Goal: Task Accomplishment & Management: Use online tool/utility

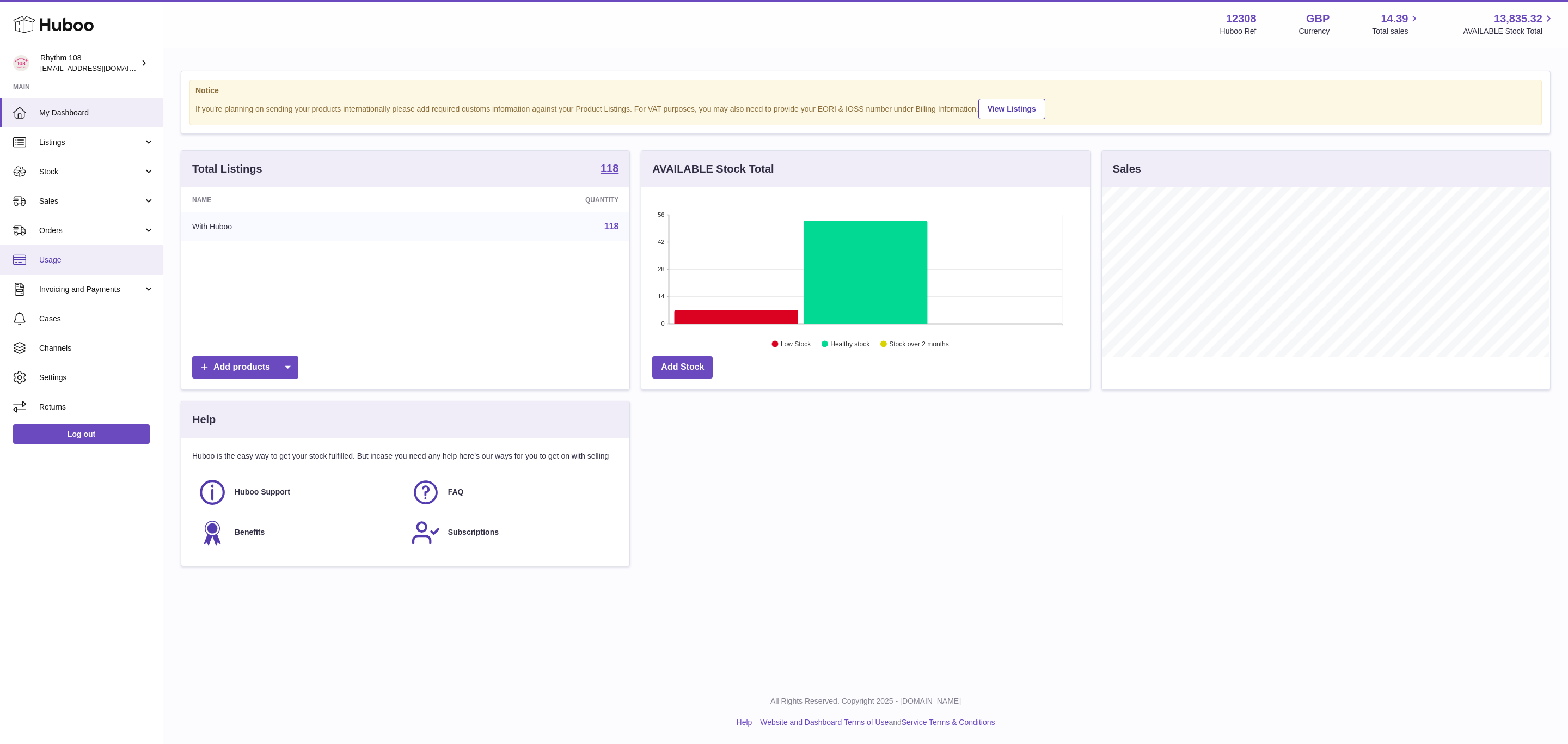
scroll to position [170, 447]
click at [61, 201] on span "Sales" at bounding box center [91, 201] width 104 height 10
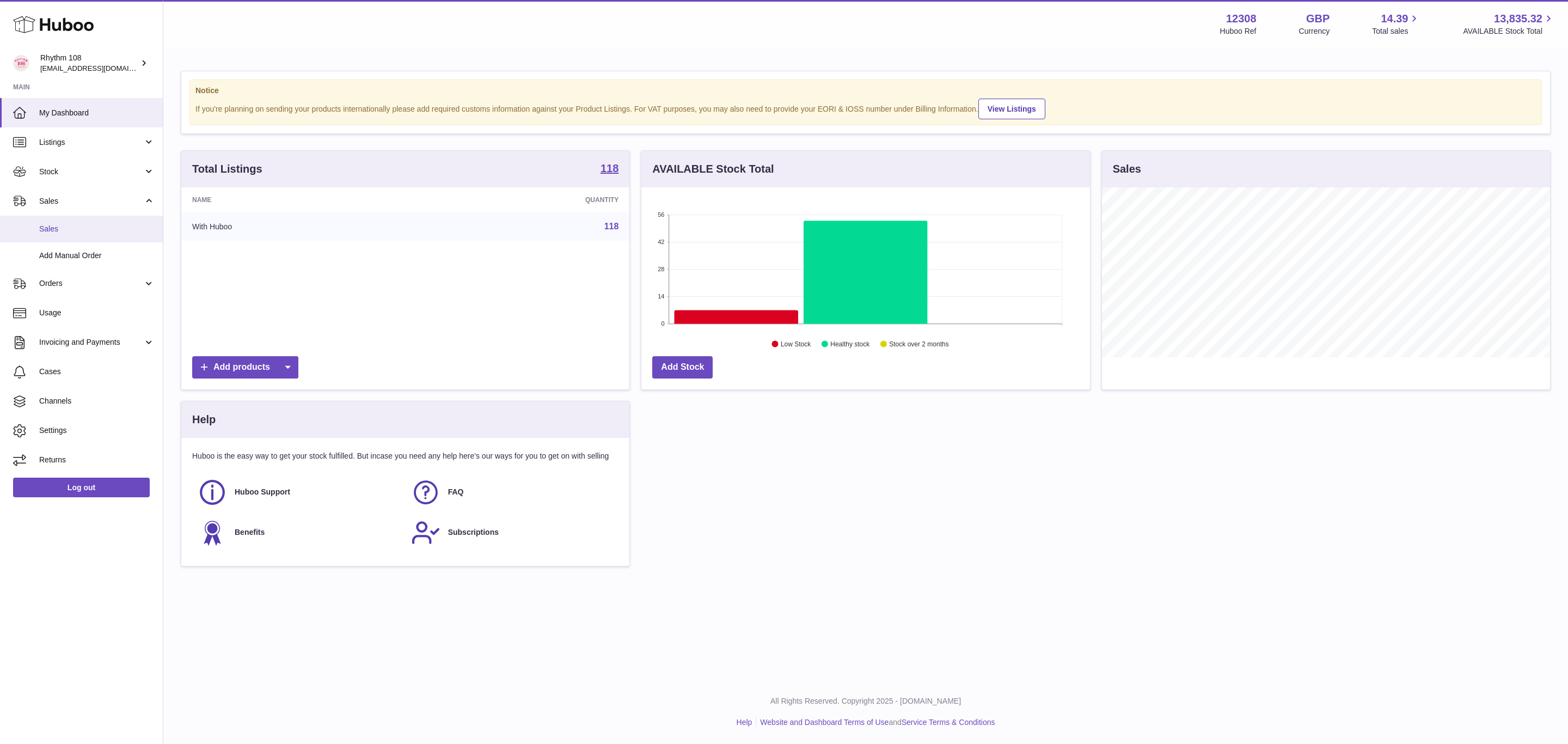
click at [61, 227] on span "Sales" at bounding box center [96, 228] width 115 height 10
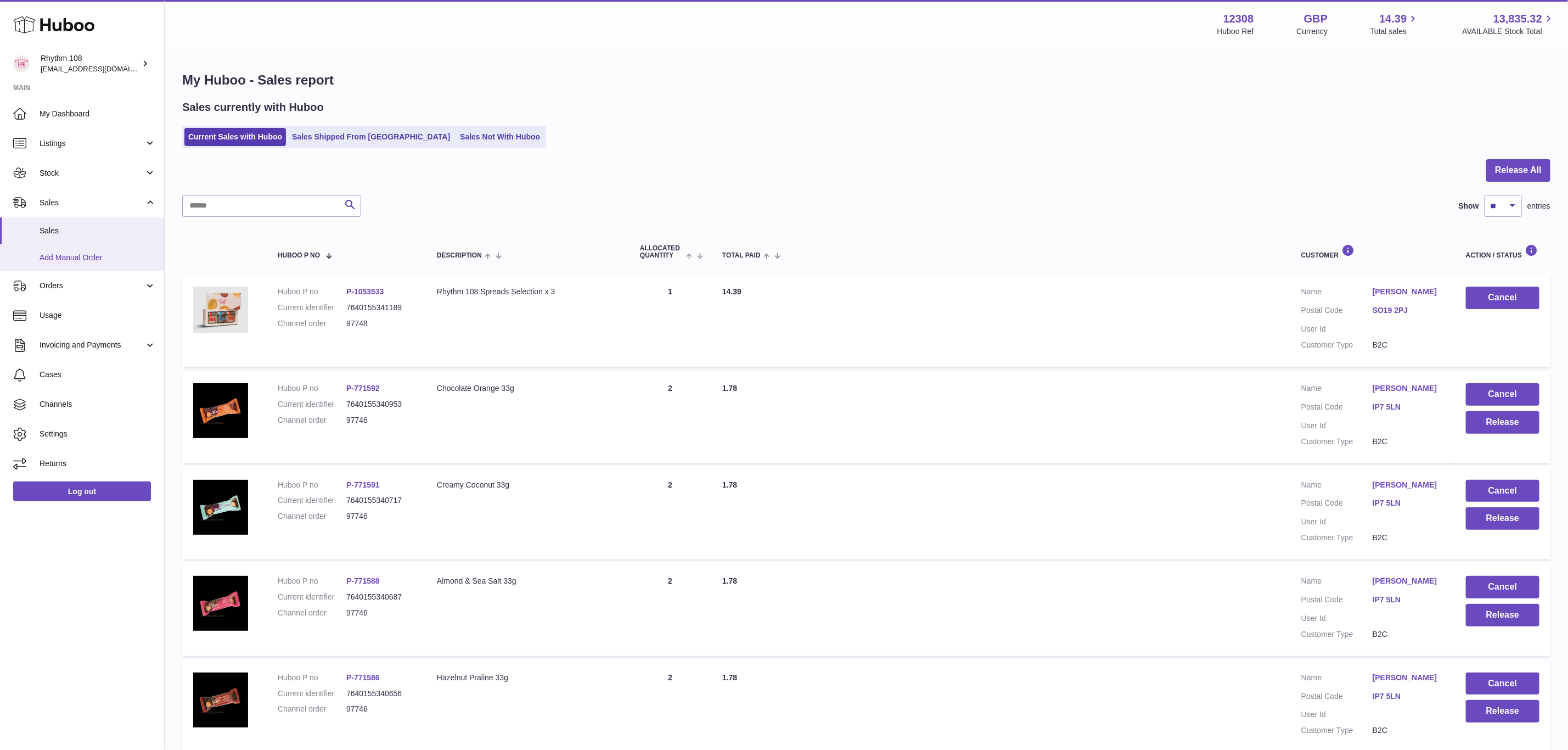
click at [66, 254] on span "Add Manual Order" at bounding box center [97, 258] width 116 height 10
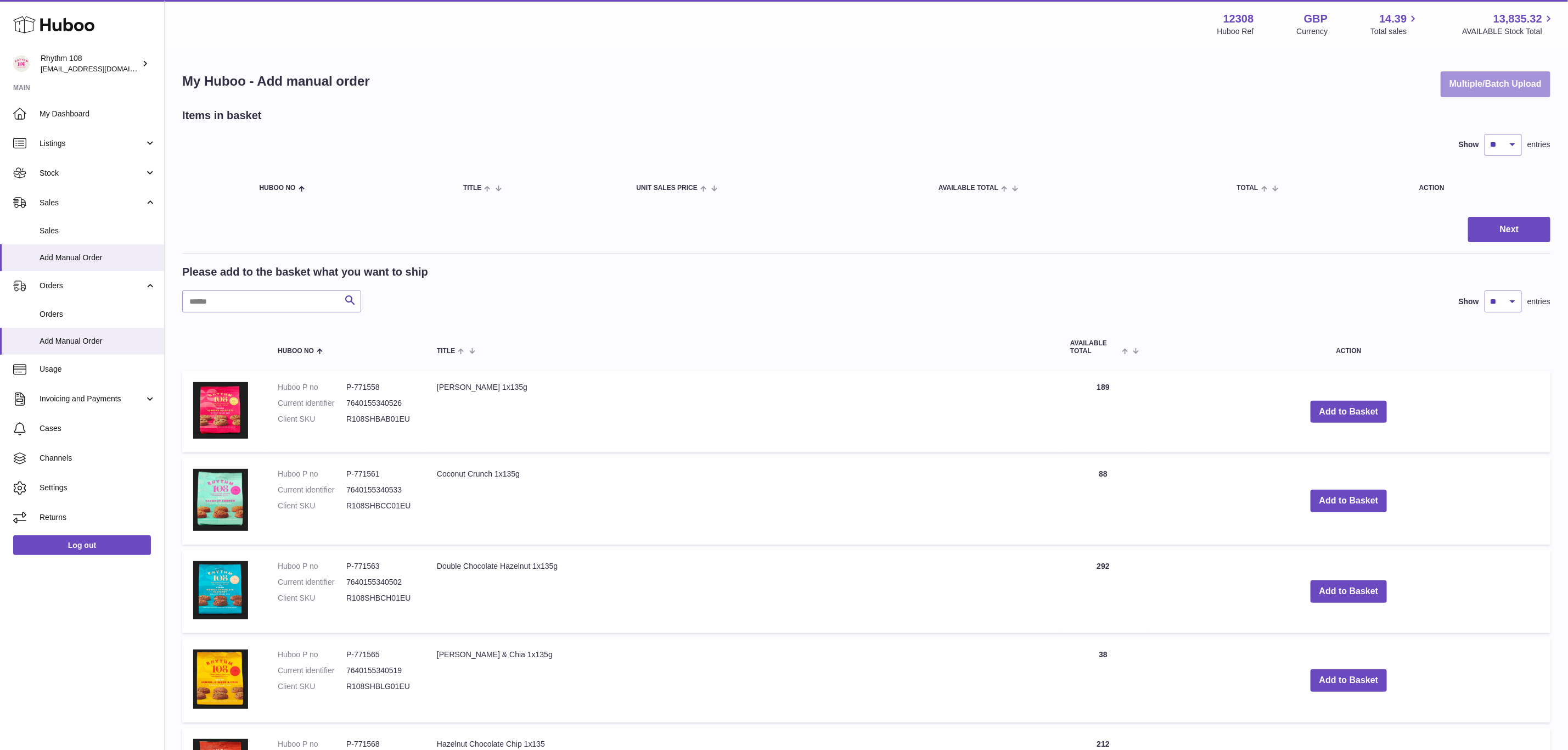
click at [1504, 96] on button "Multiple/Batch Upload" at bounding box center [1495, 84] width 109 height 25
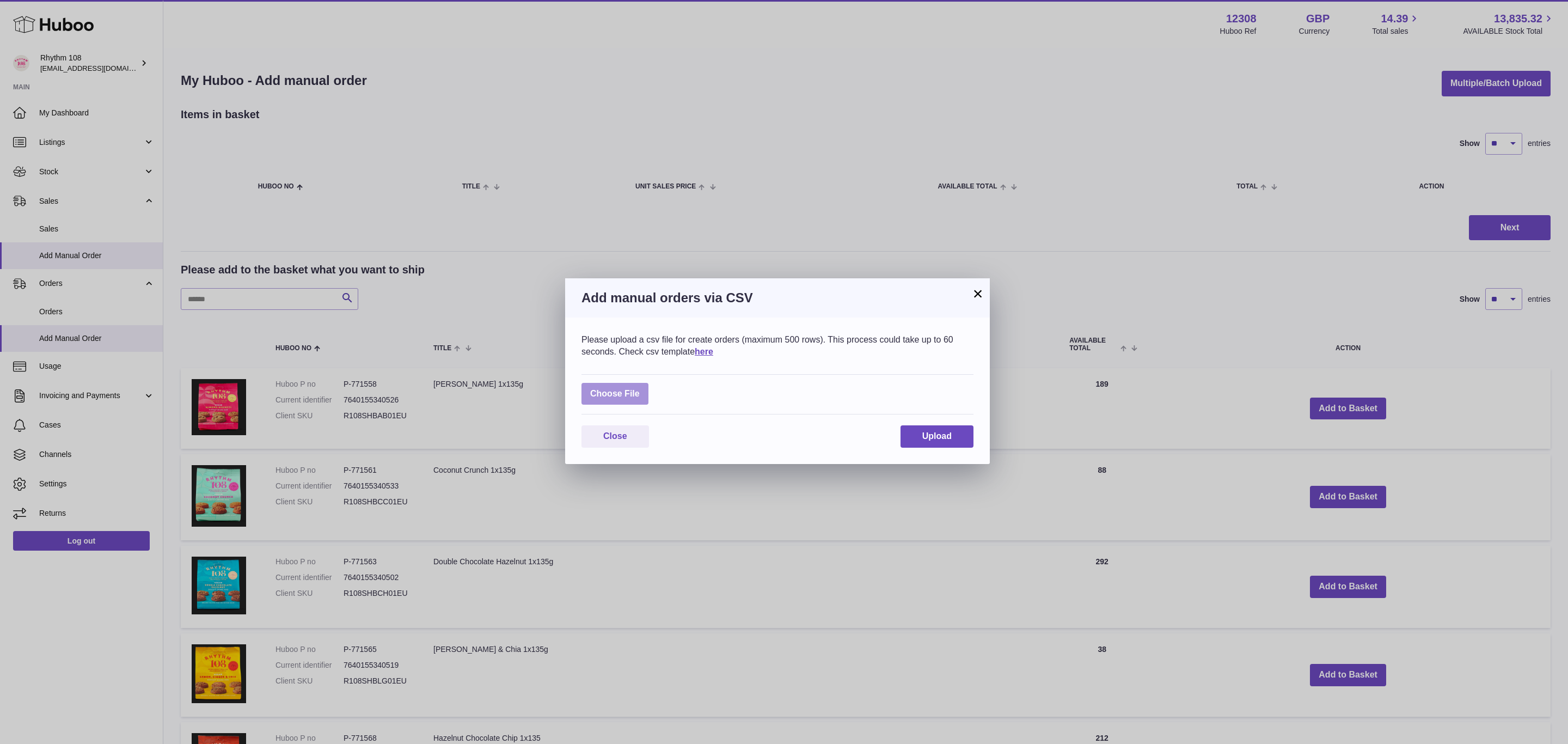
click at [617, 391] on label at bounding box center [616, 394] width 67 height 22
click at [640, 389] on input "file" at bounding box center [640, 388] width 1 height 1
type input "**********"
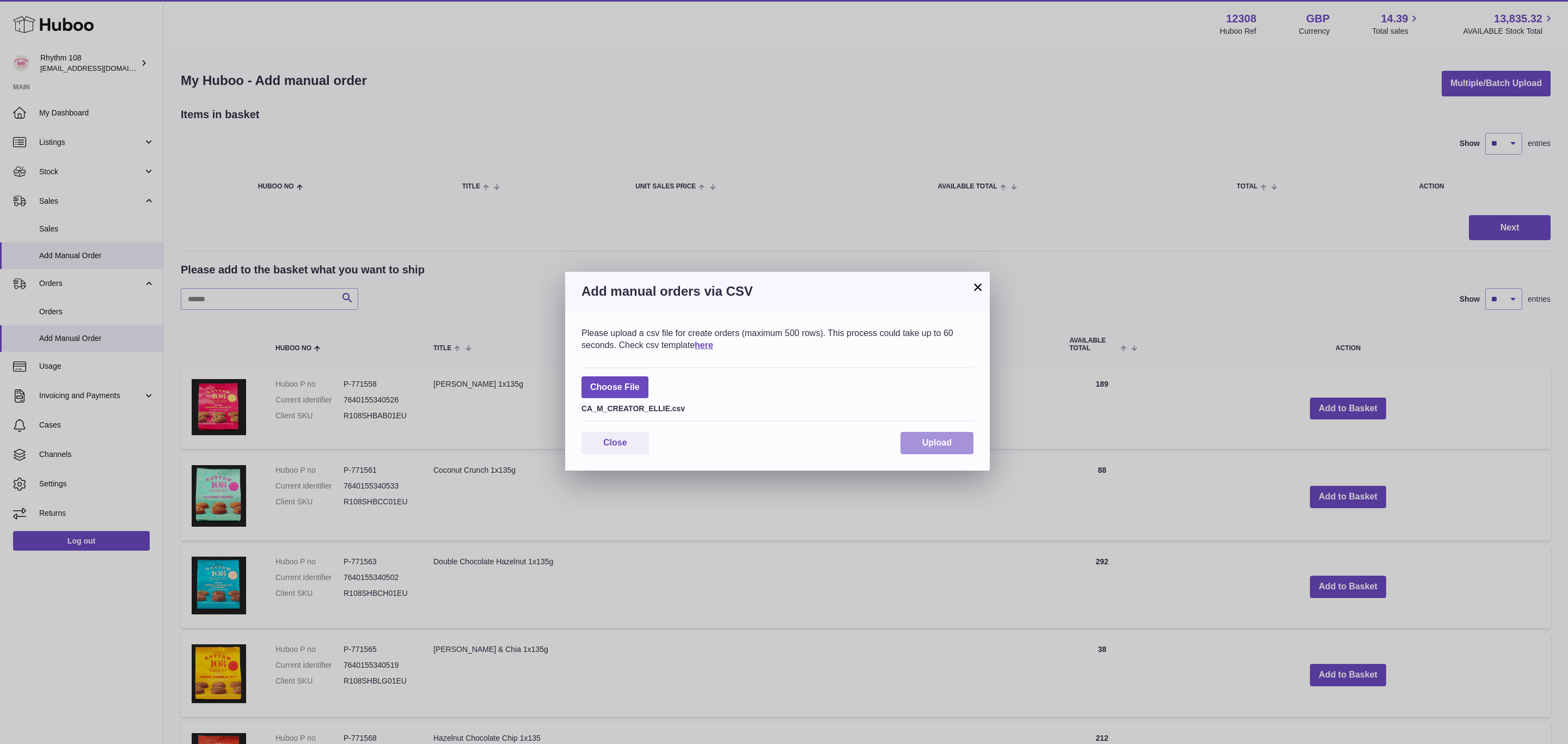
click at [939, 453] on button "Upload" at bounding box center [937, 443] width 73 height 22
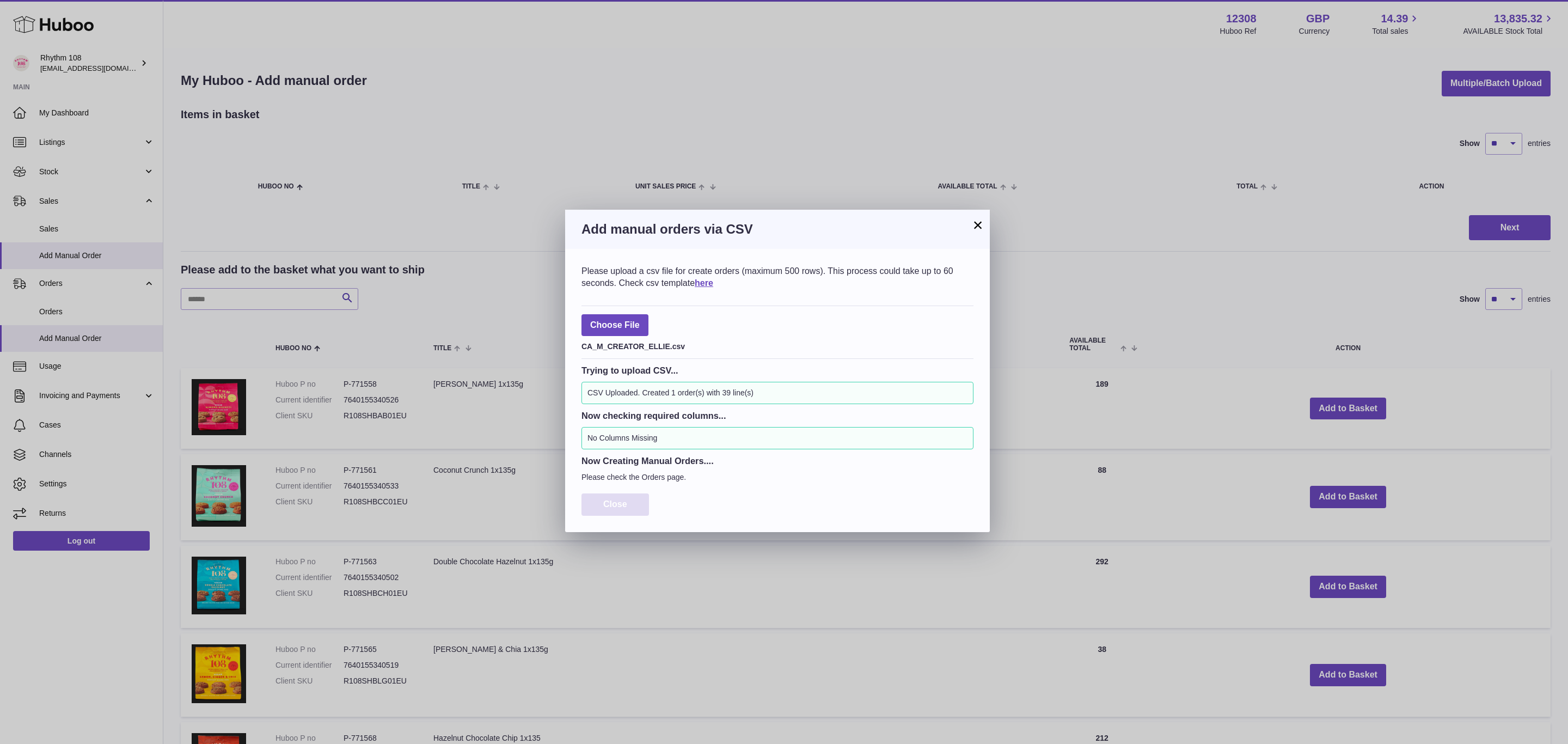
click at [626, 507] on button "Close" at bounding box center [616, 504] width 67 height 22
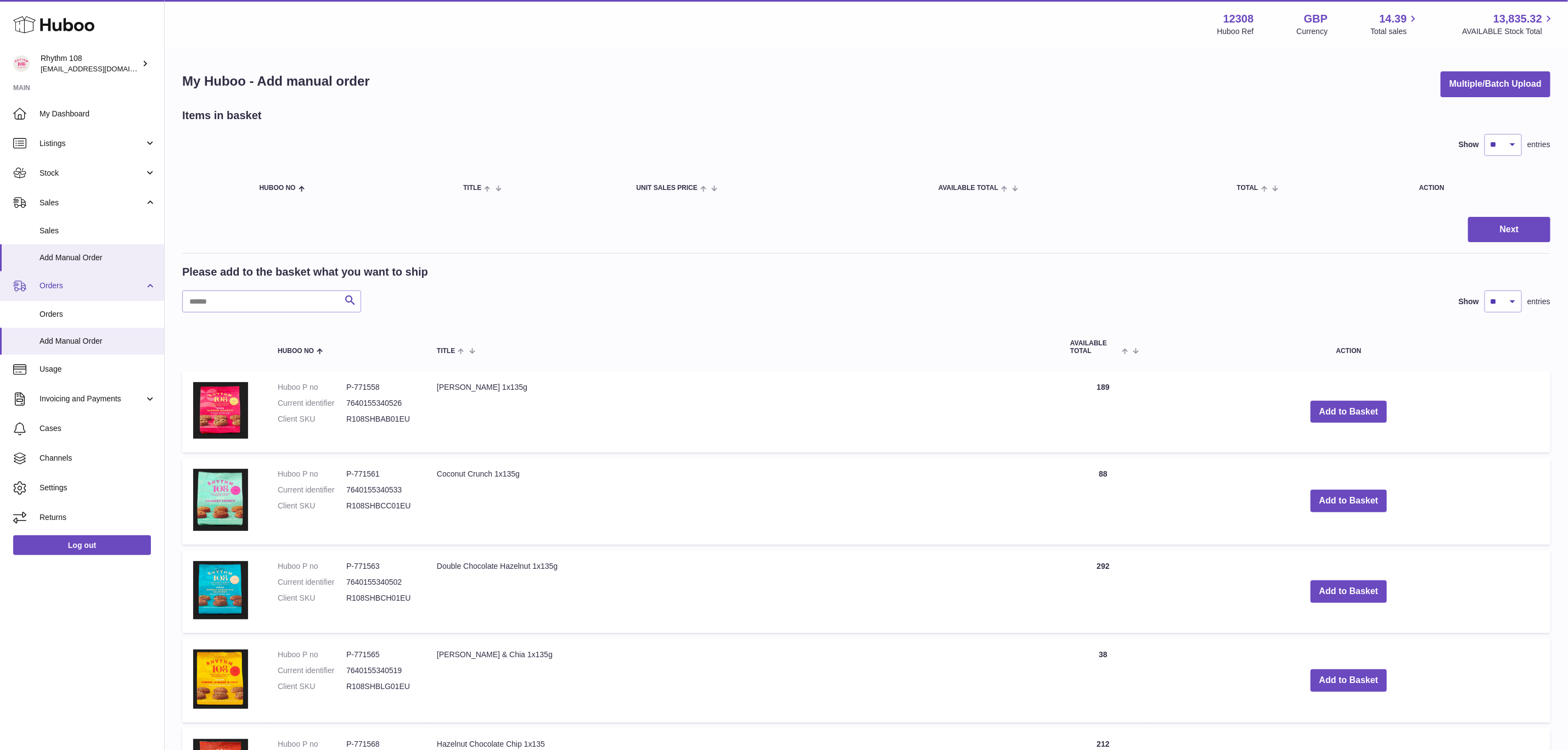
click at [83, 285] on span "Orders" at bounding box center [91, 285] width 105 height 10
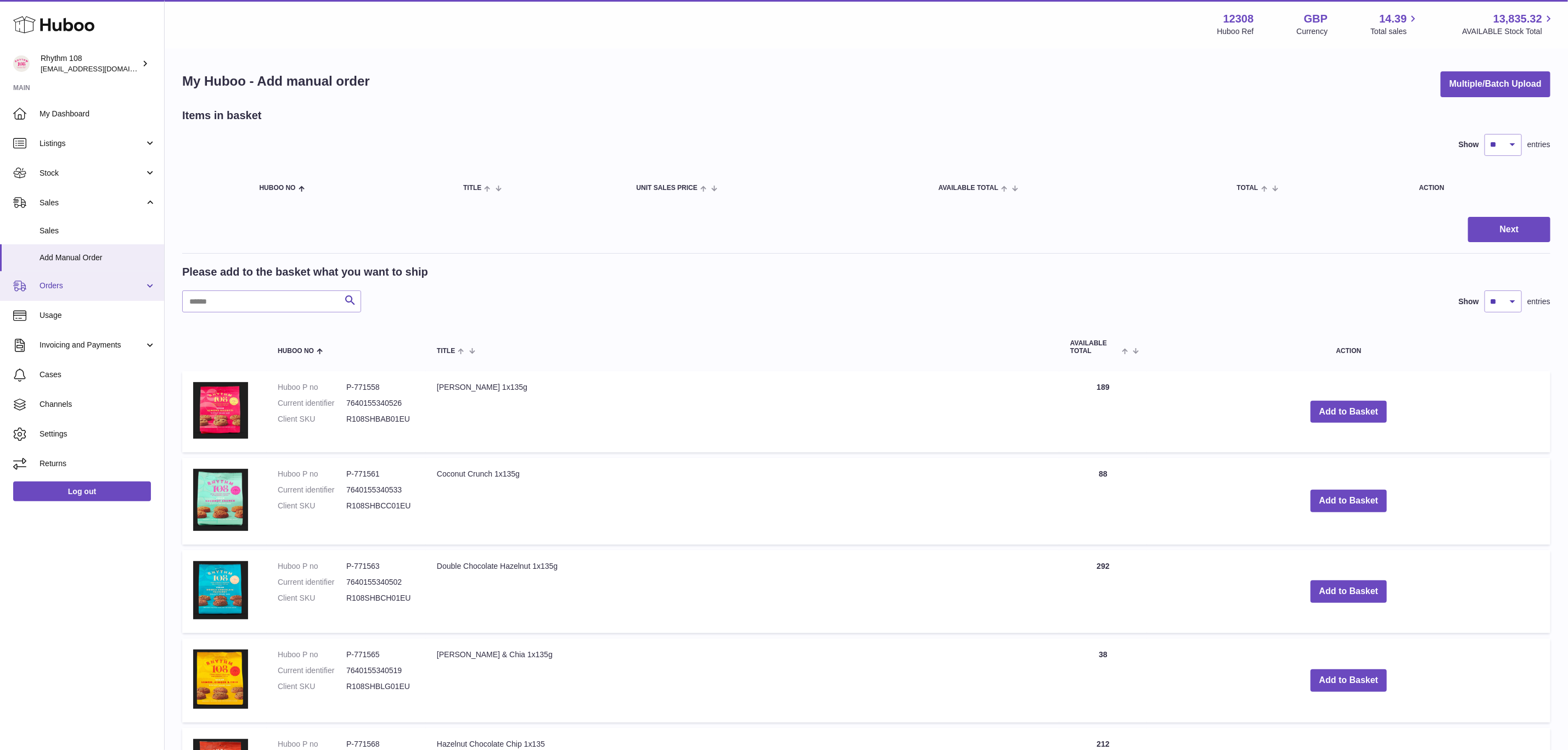
click at [77, 283] on span "Orders" at bounding box center [91, 285] width 105 height 10
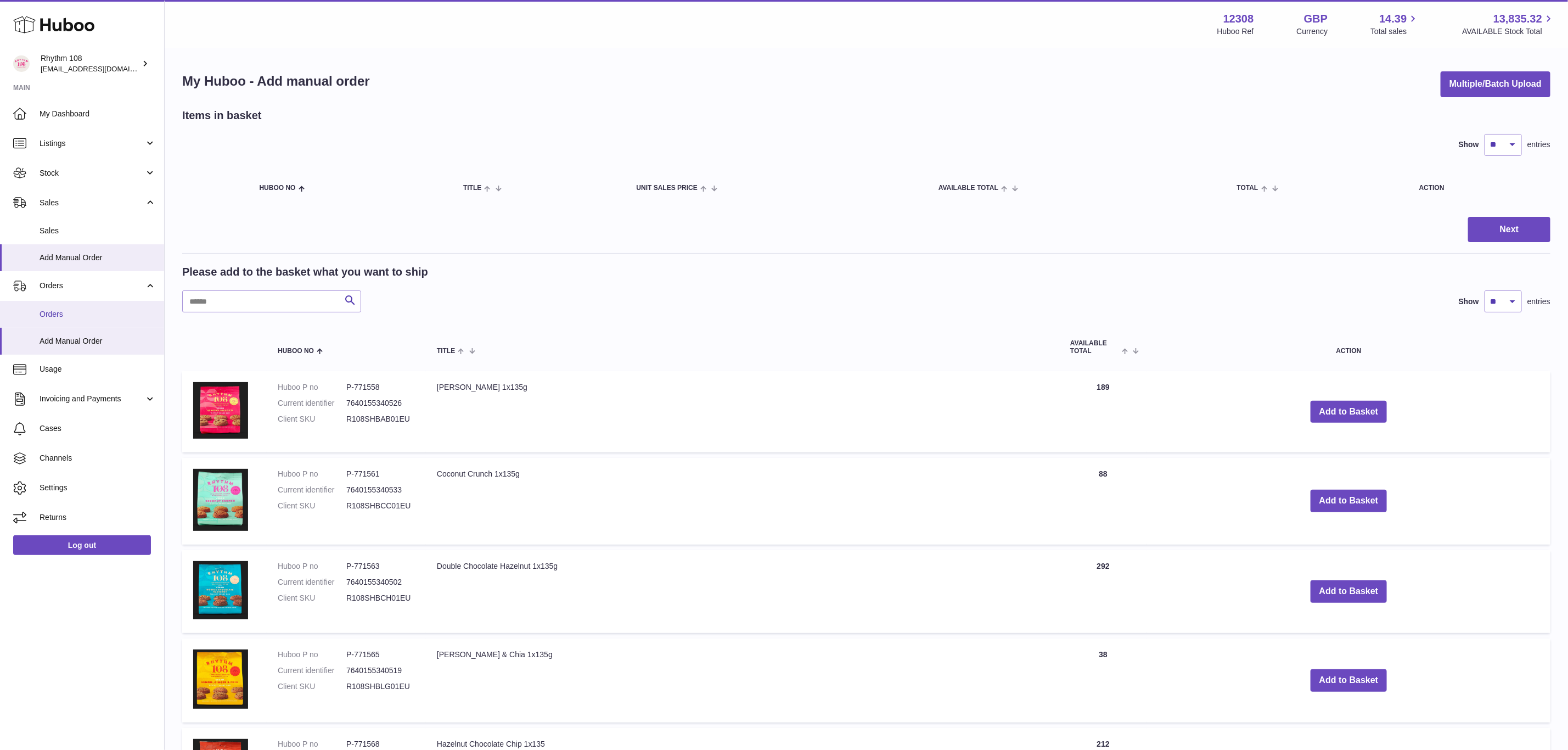
click at [66, 315] on span "Orders" at bounding box center [97, 314] width 116 height 10
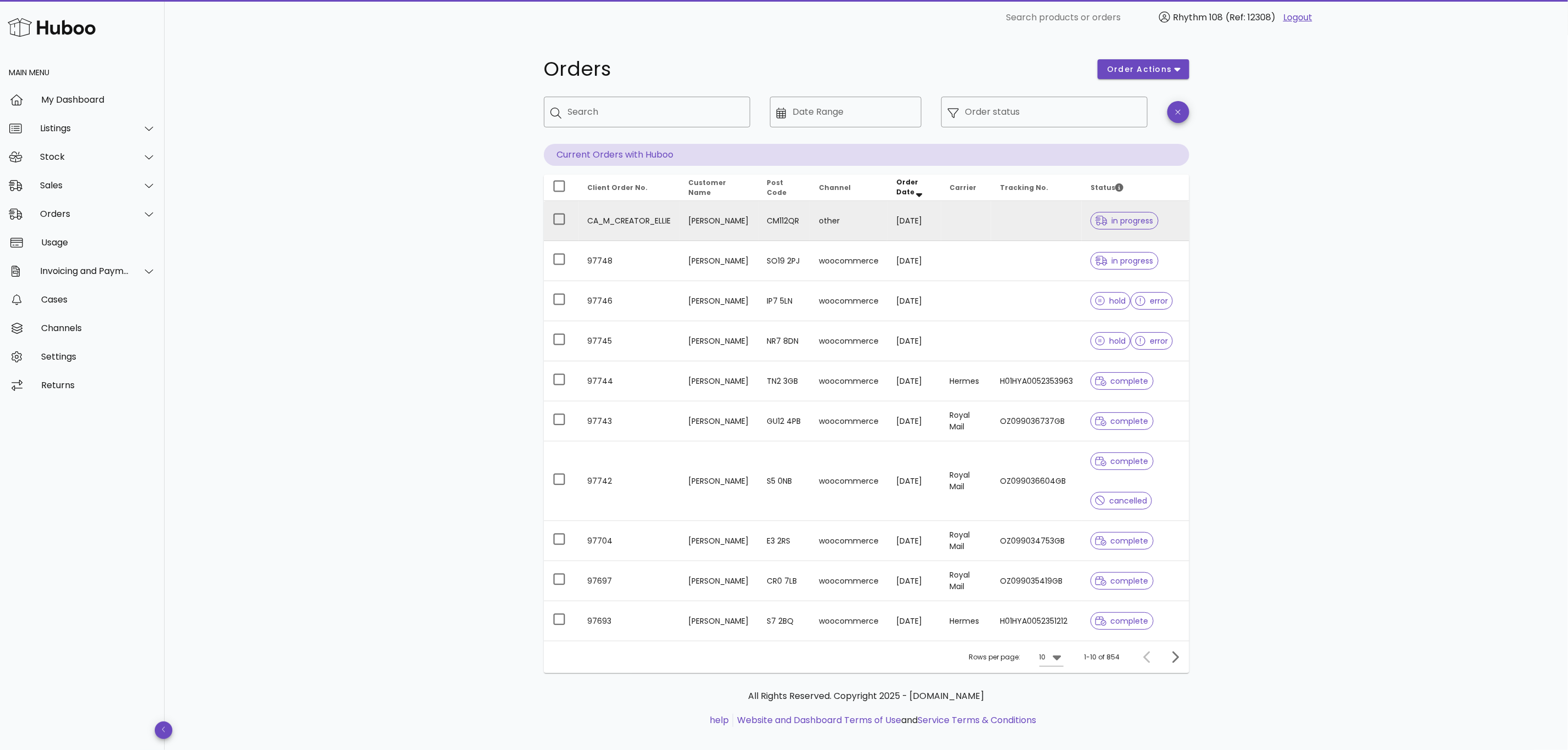
click at [1017, 229] on td at bounding box center [1036, 221] width 91 height 40
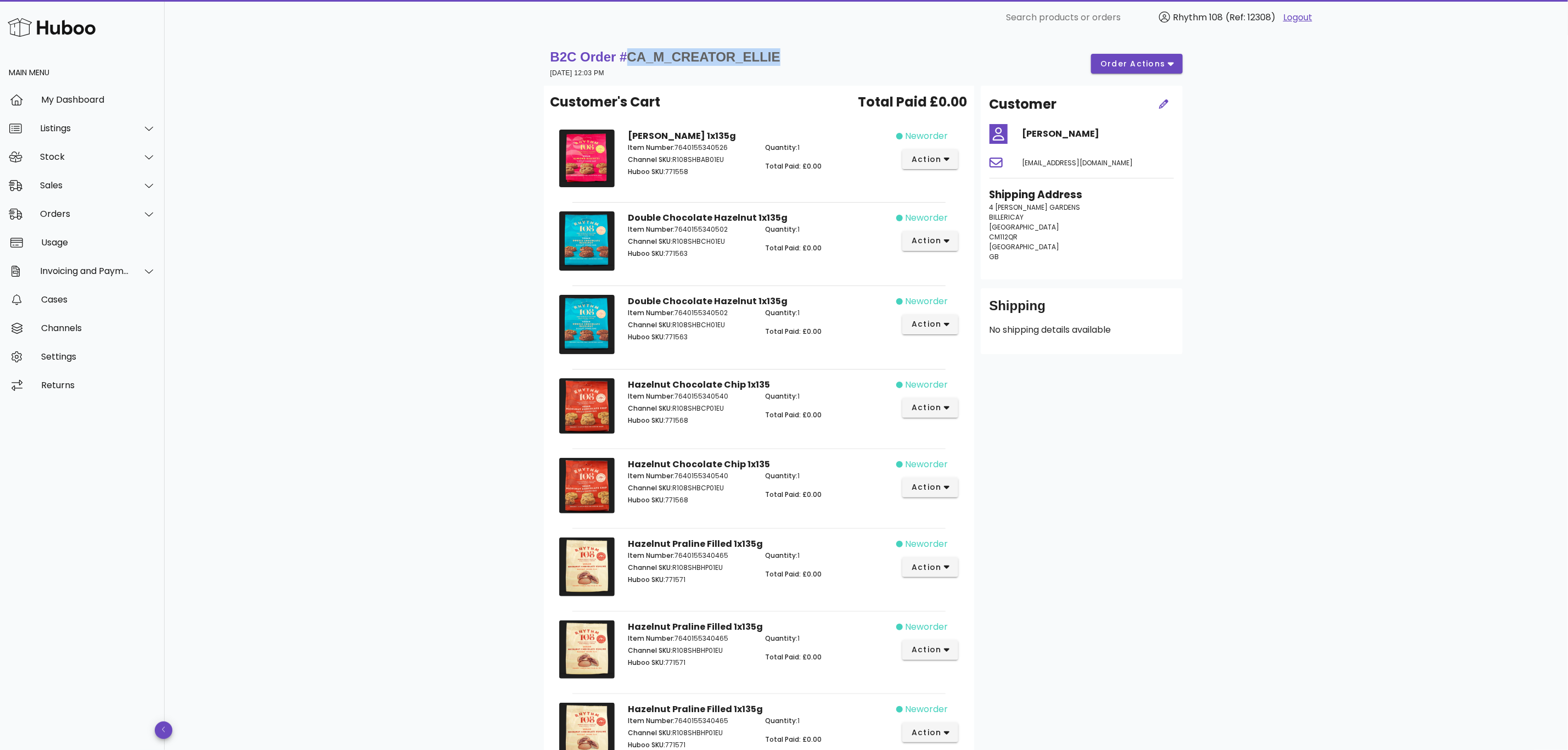
drag, startPoint x: 791, startPoint y: 50, endPoint x: 631, endPoint y: 53, distance: 160.0
click at [631, 53] on div "B2C Order # CA_M_CREATOR_ELLIE 24 September 2025 at 12:03 PM order actions" at bounding box center [867, 63] width 632 height 31
copy span "CA_M_CREATOR_ELLIE"
click at [66, 292] on div "Cases" at bounding box center [99, 299] width 115 height 24
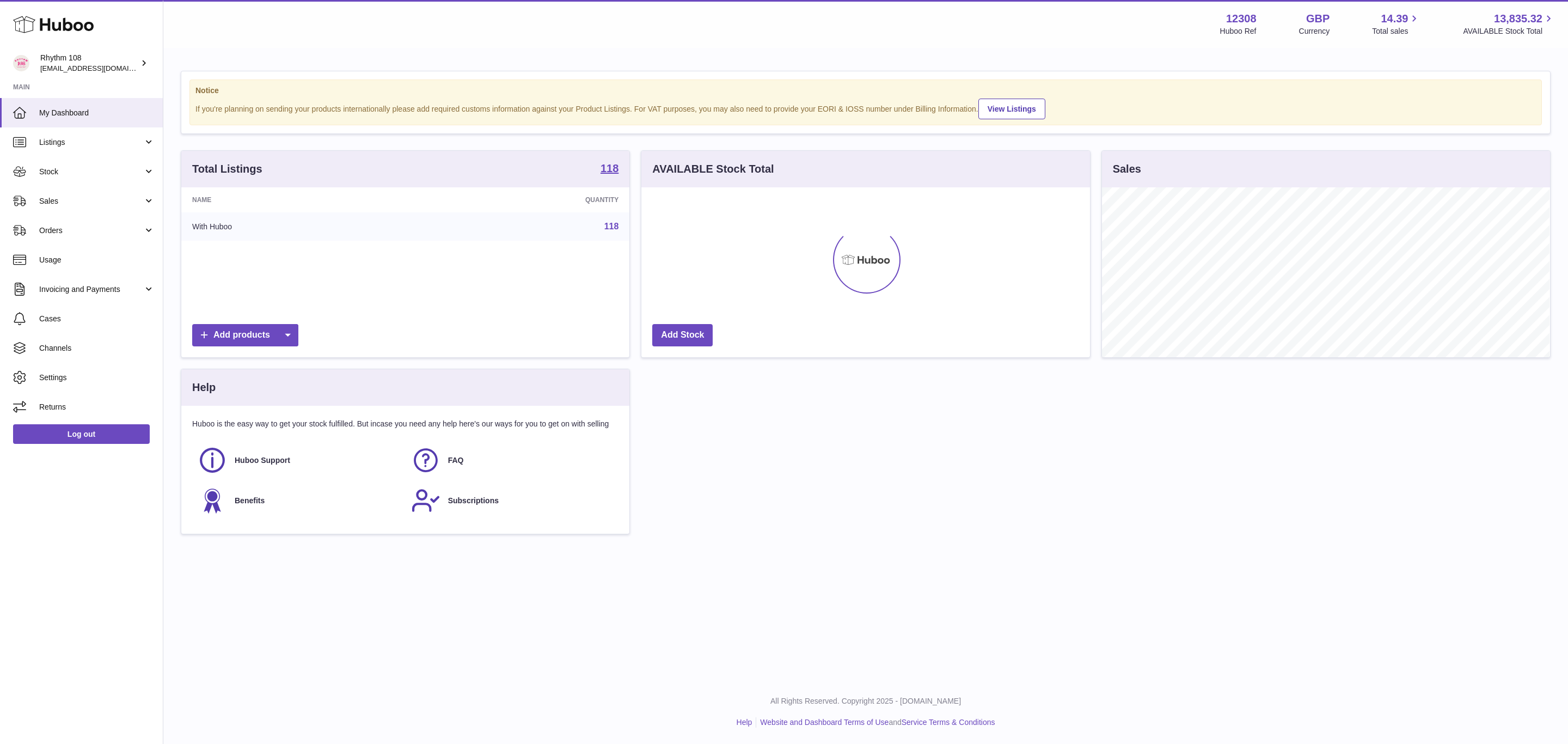
scroll to position [170, 447]
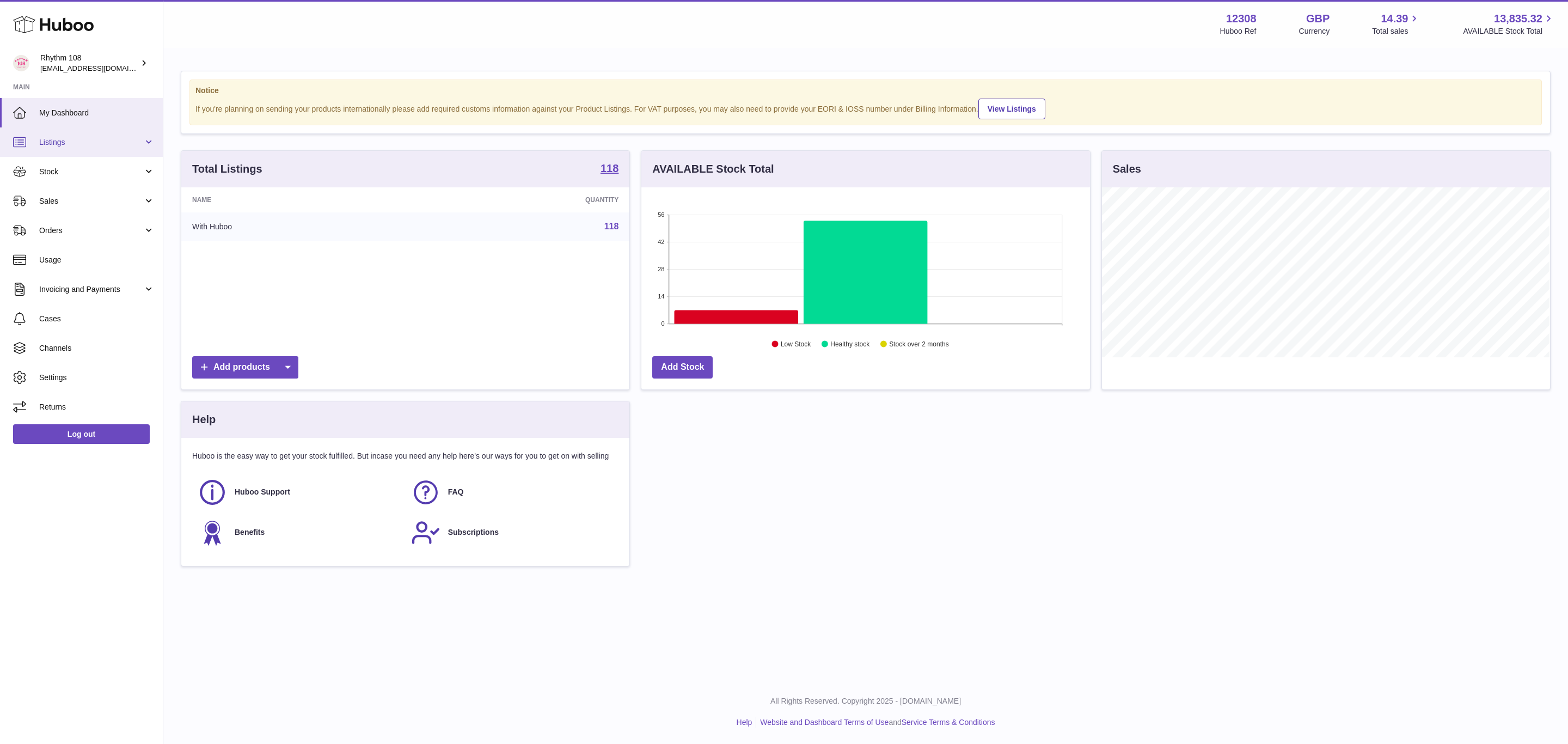
click at [72, 133] on link "Listings" at bounding box center [81, 141] width 163 height 29
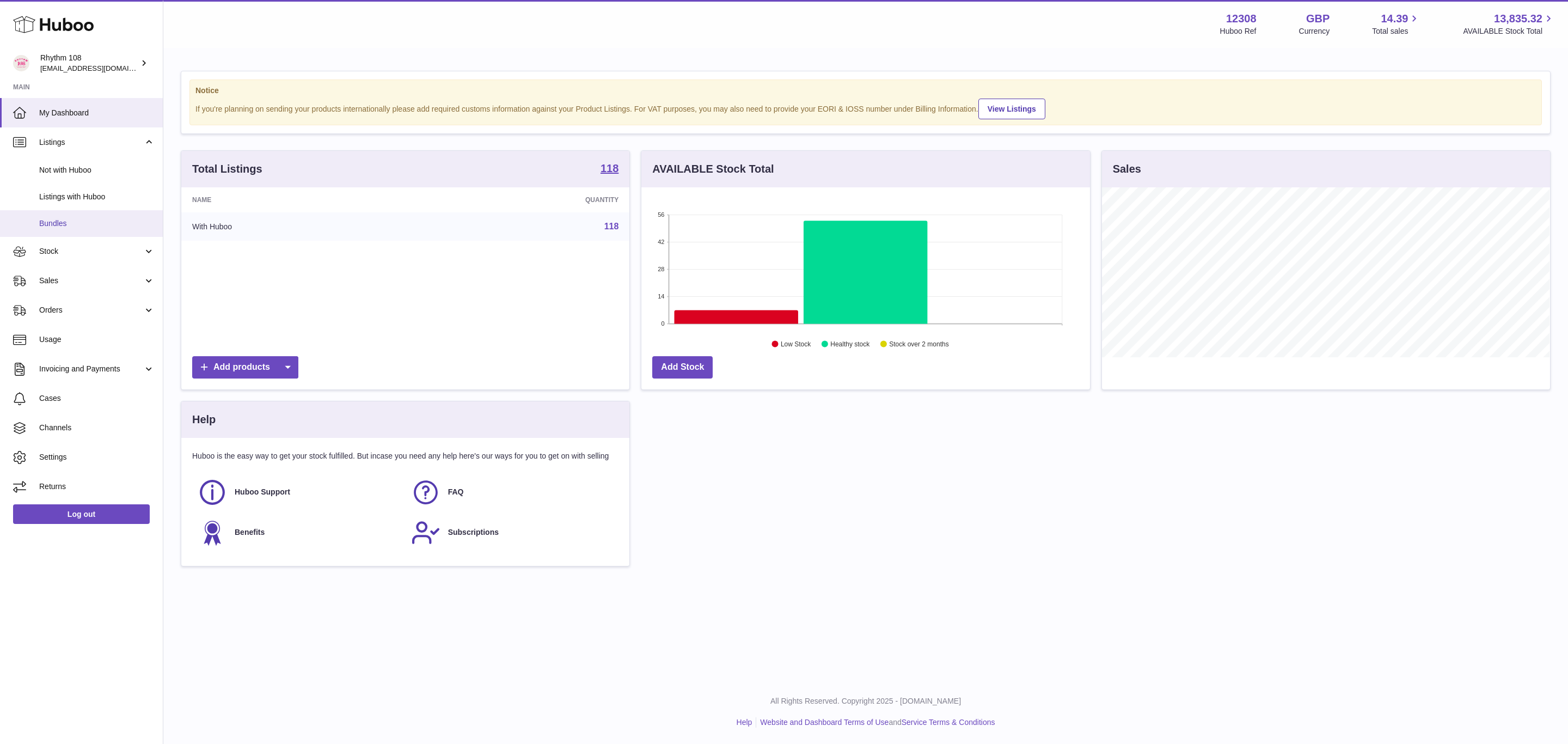
click at [64, 227] on span "Bundles" at bounding box center [96, 223] width 115 height 10
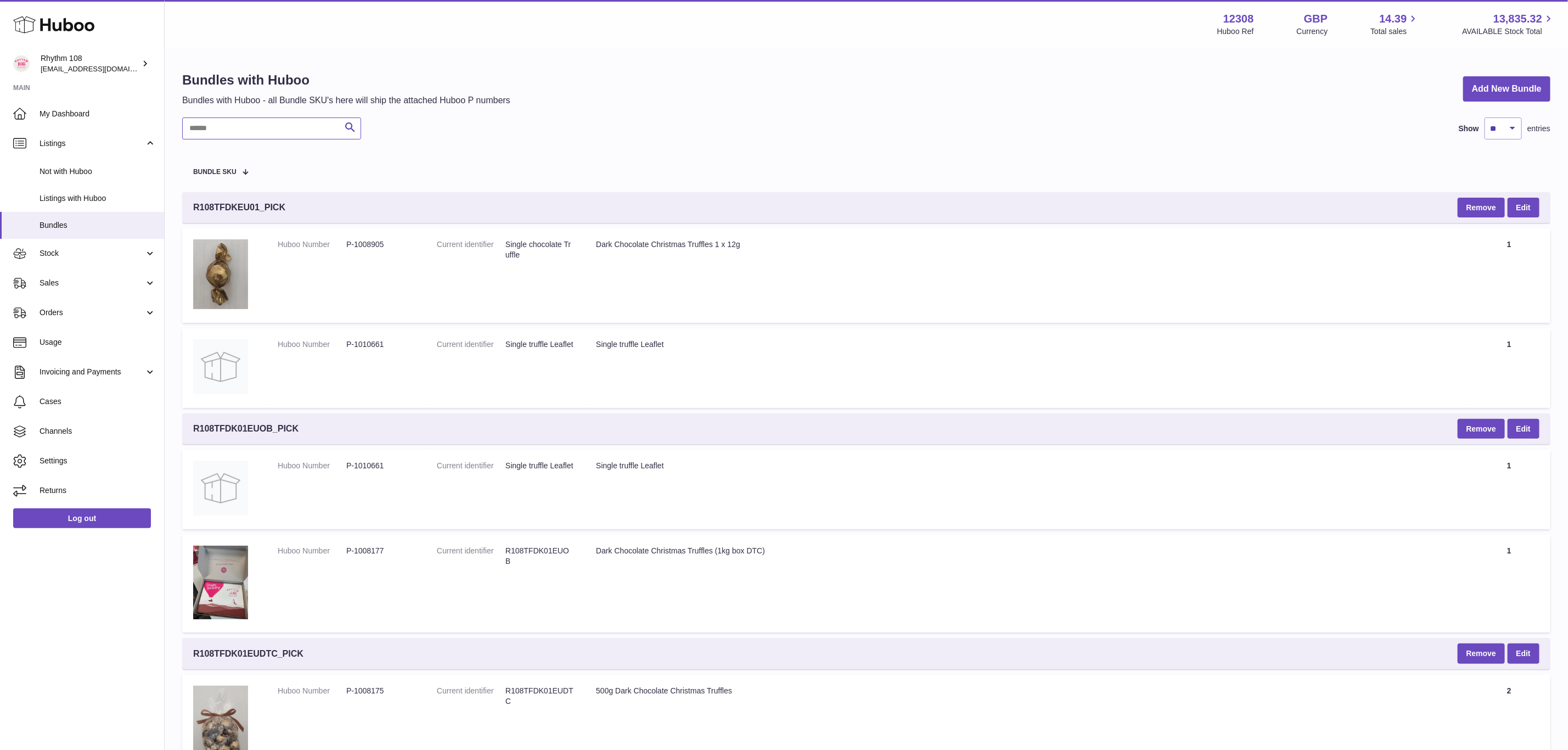
click at [313, 127] on input "text" at bounding box center [272, 128] width 179 height 22
paste input "**********"
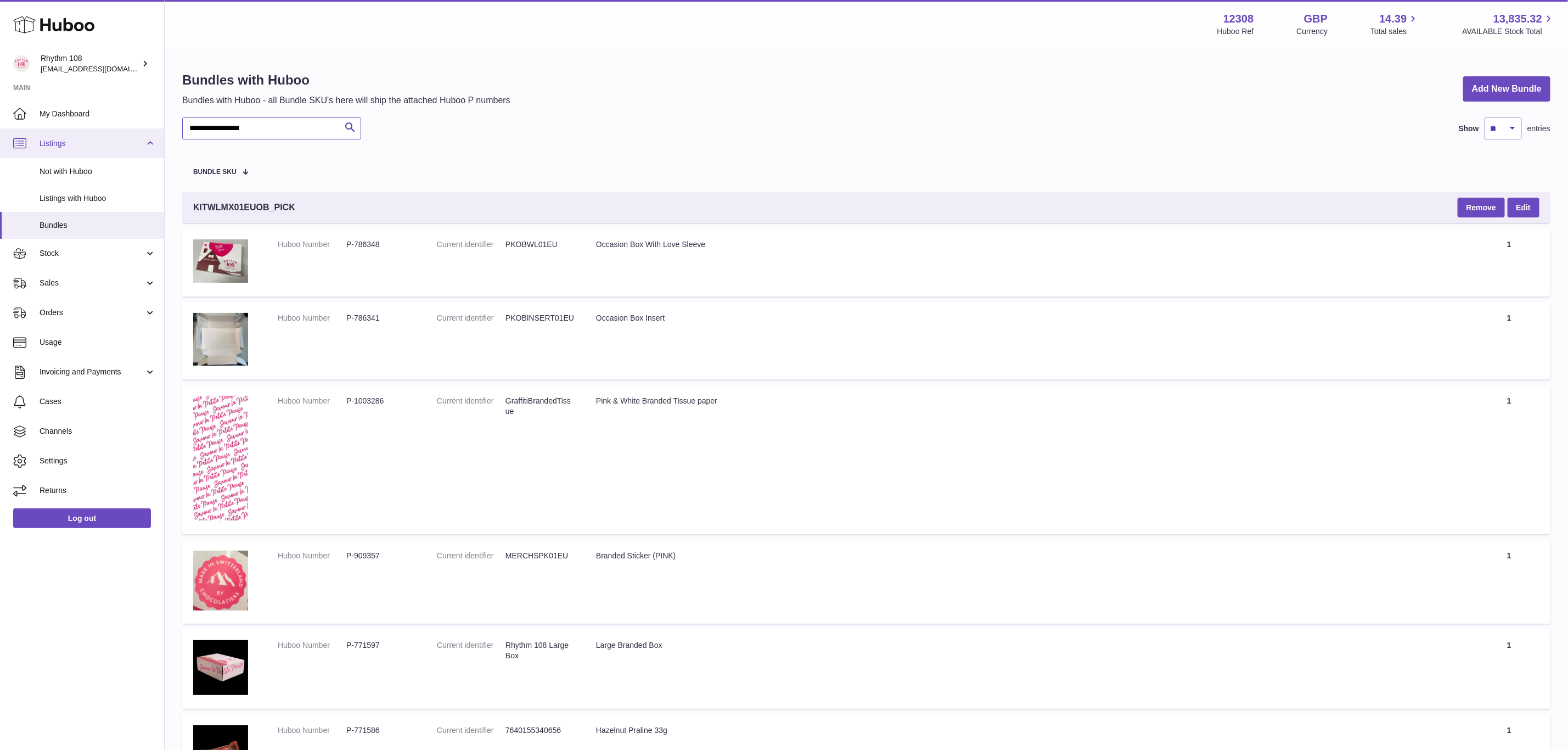
drag, startPoint x: 287, startPoint y: 132, endPoint x: 115, endPoint y: 133, distance: 172.0
click at [115, 133] on div "**********" at bounding box center [784, 671] width 1568 height 1342
paste input "text"
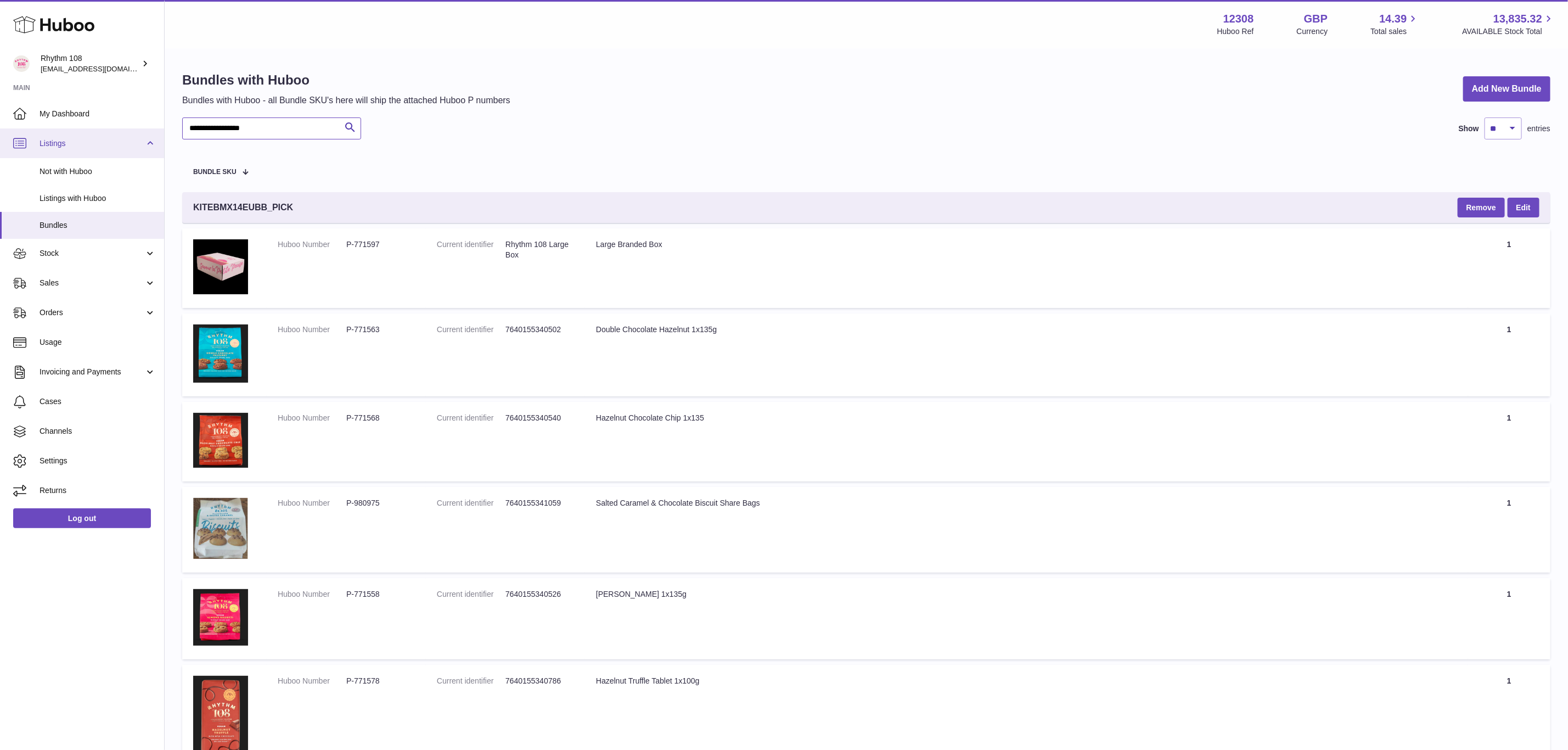
drag, startPoint x: 279, startPoint y: 124, endPoint x: 38, endPoint y: 132, distance: 241.1
paste input "text"
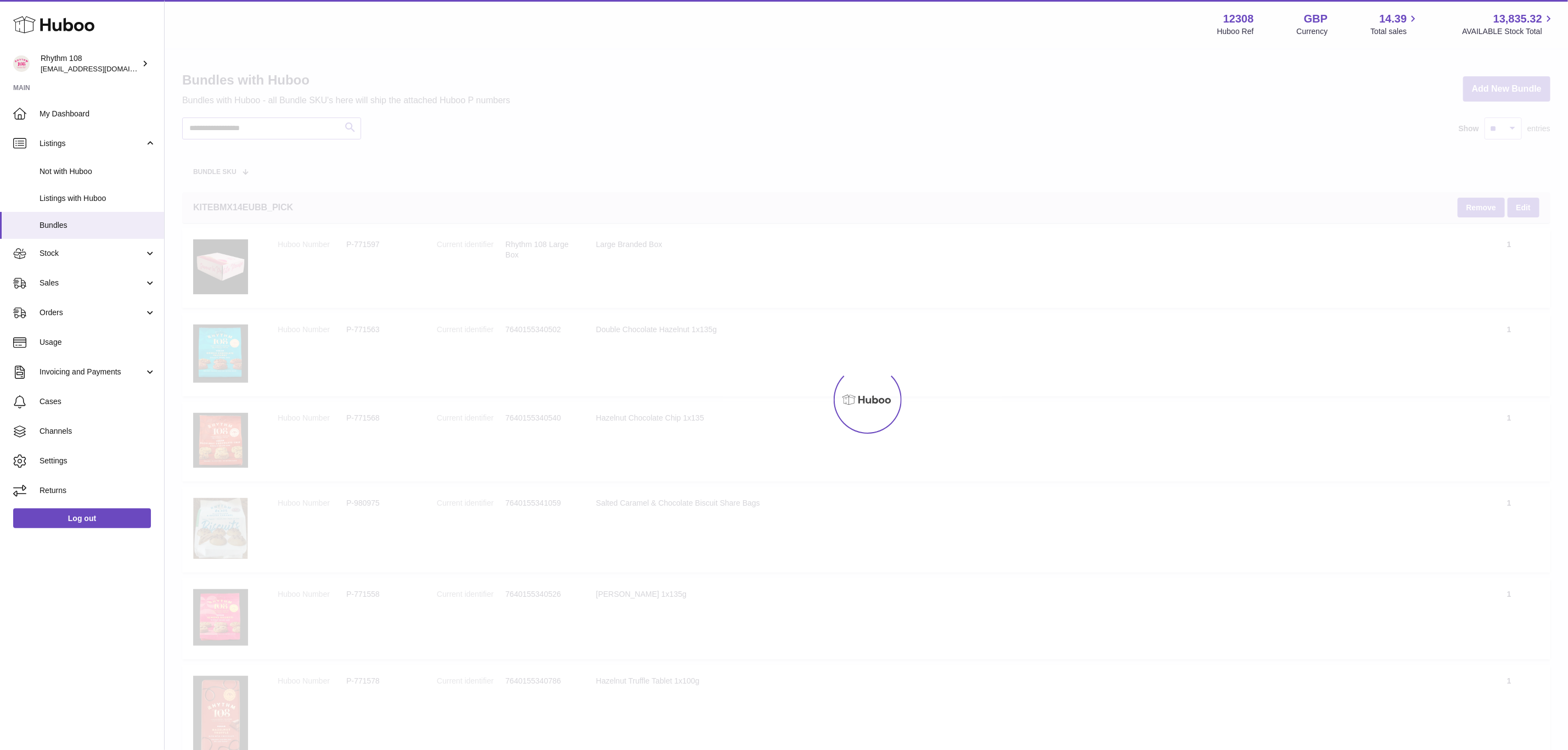
type input "**********"
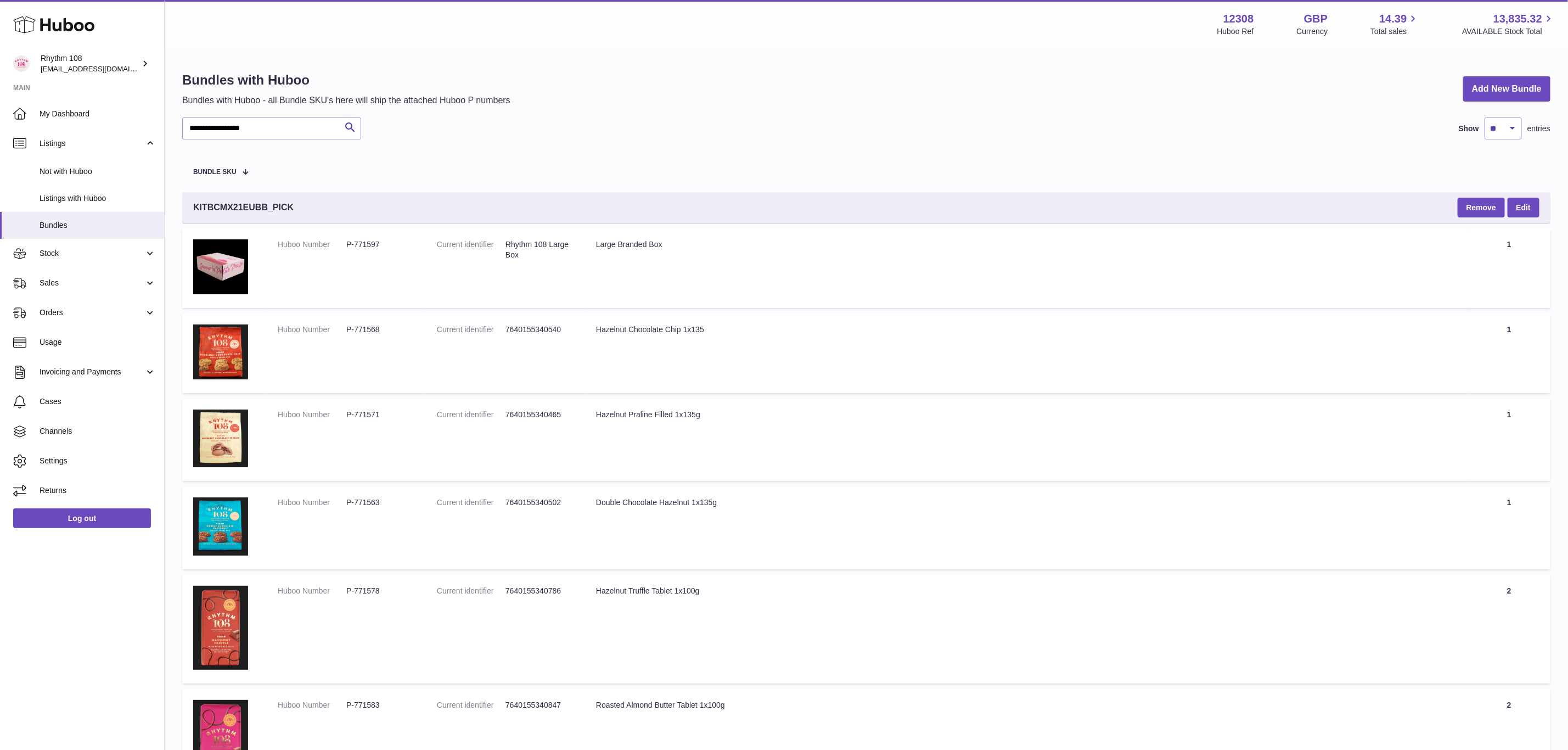
drag, startPoint x: 932, startPoint y: 528, endPoint x: 921, endPoint y: 527, distance: 11.0
click at [921, 527] on td "Title Double Chocolate Hazelnut 1x135g" at bounding box center [1026, 528] width 883 height 83
